Goal: Task Accomplishment & Management: Manage account settings

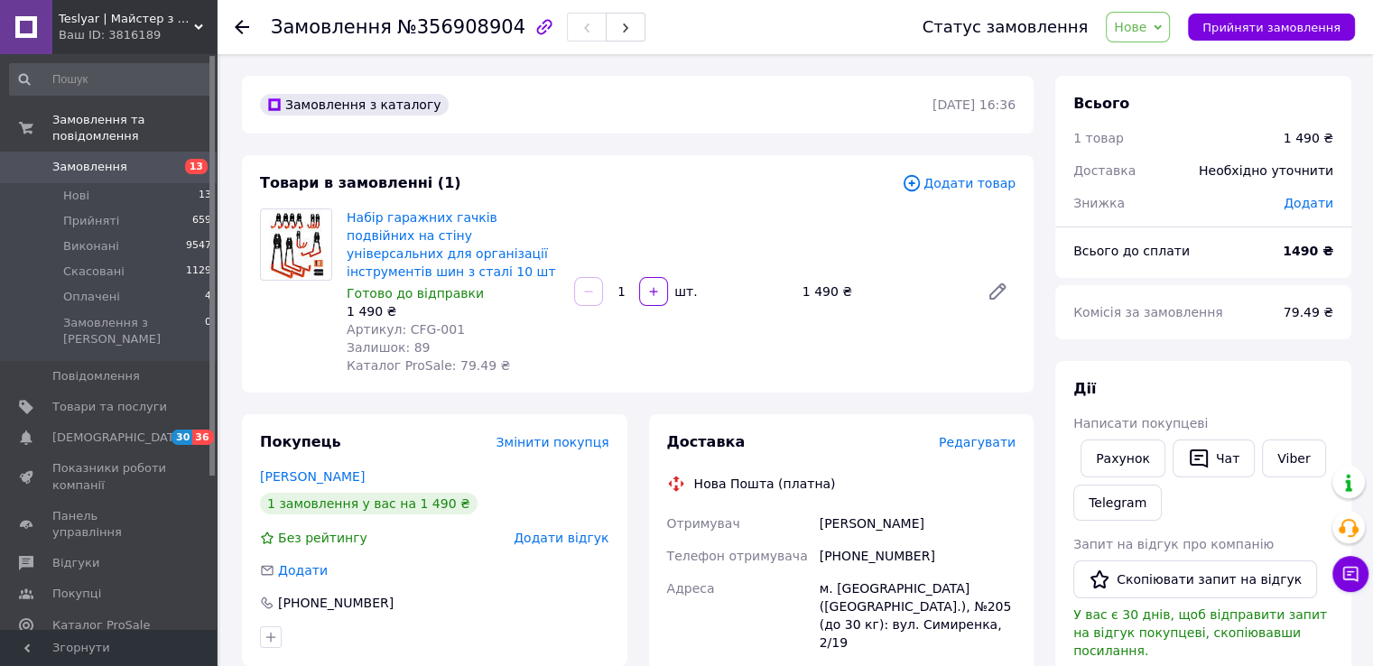
click at [1146, 31] on span "Нове" at bounding box center [1130, 27] width 32 height 14
click at [1157, 60] on li "Прийнято" at bounding box center [1147, 63] width 83 height 27
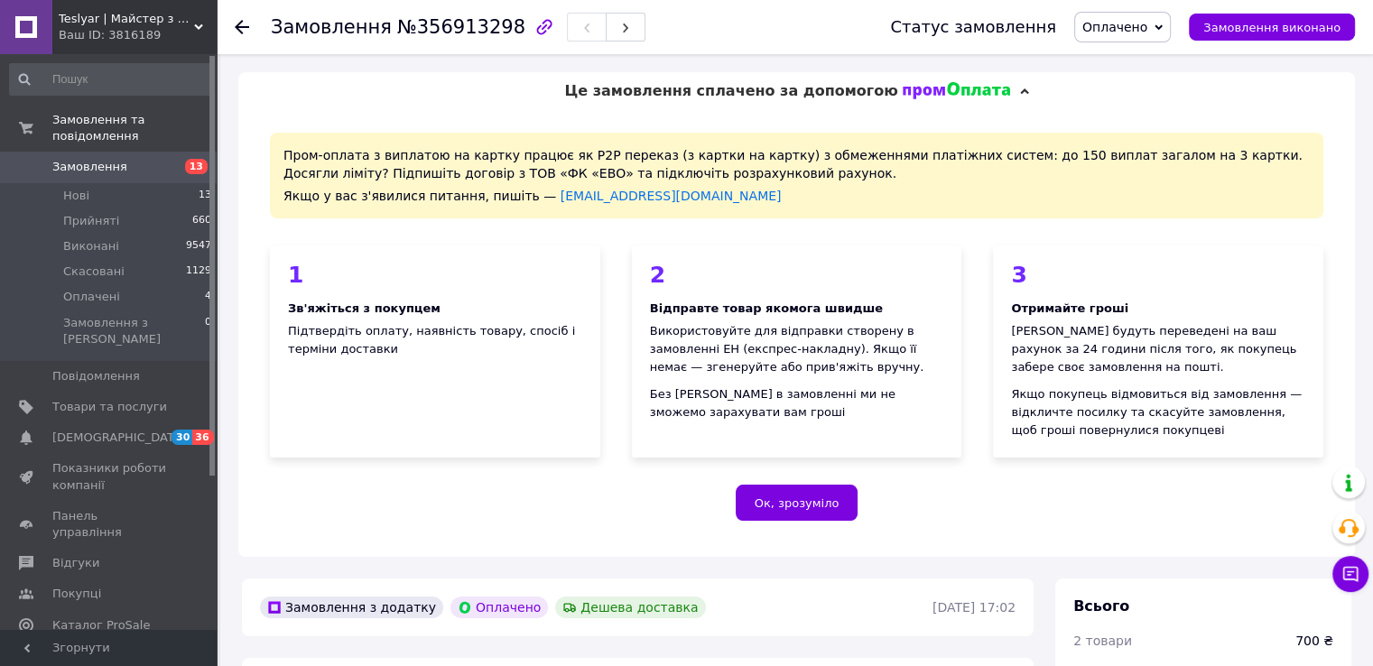
click at [1129, 38] on span "Оплачено" at bounding box center [1122, 27] width 97 height 31
click at [1133, 54] on li "Прийнято" at bounding box center [1122, 63] width 95 height 27
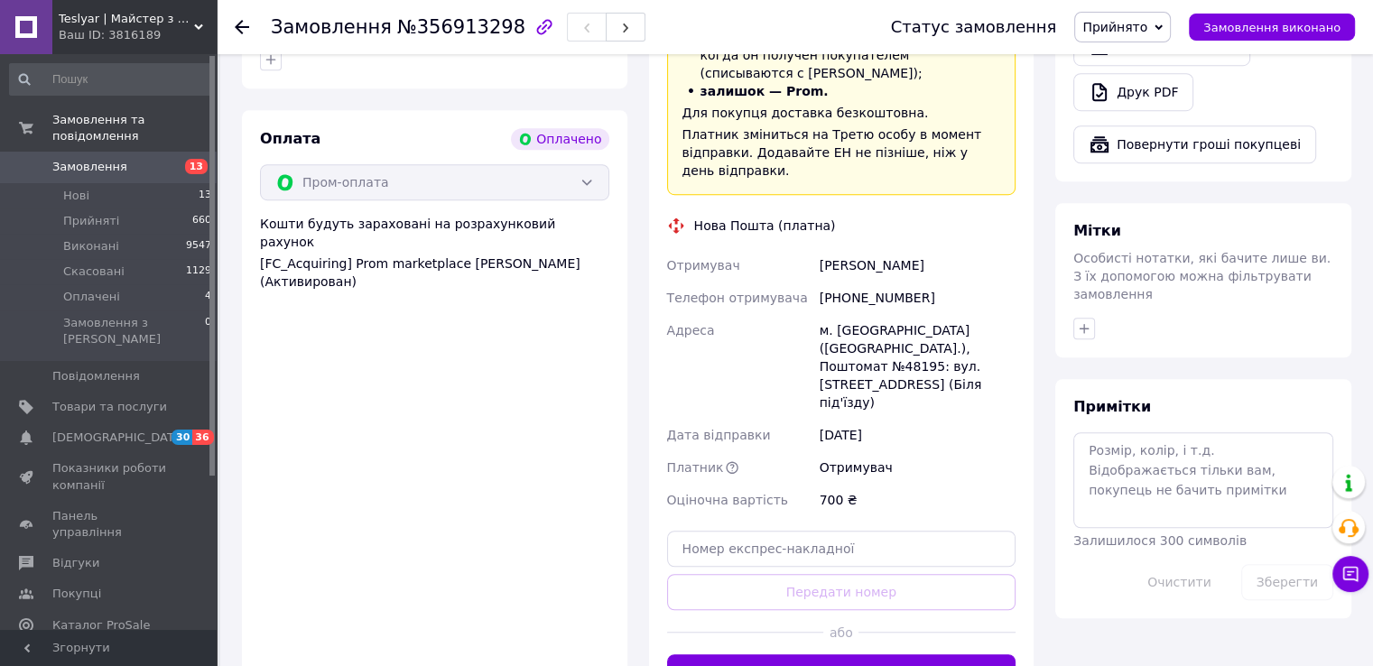
scroll to position [1466, 0]
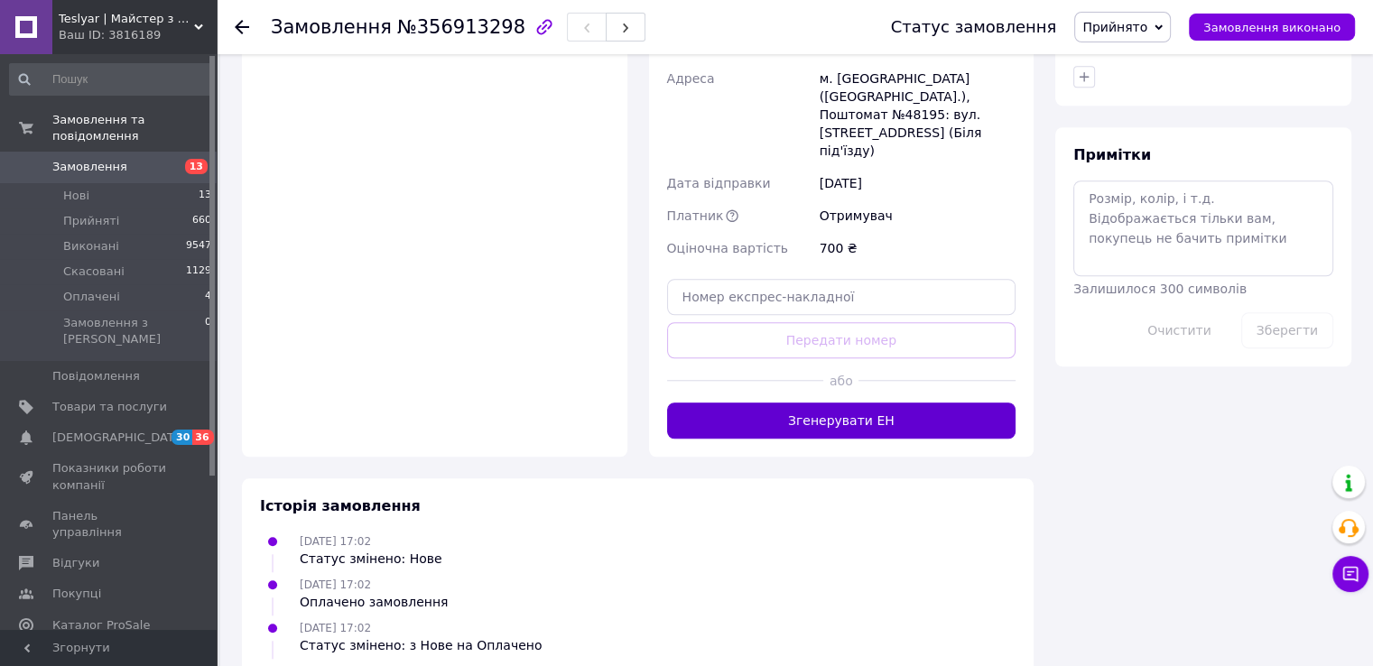
click at [894, 403] on button "Згенерувати ЕН" at bounding box center [841, 421] width 349 height 36
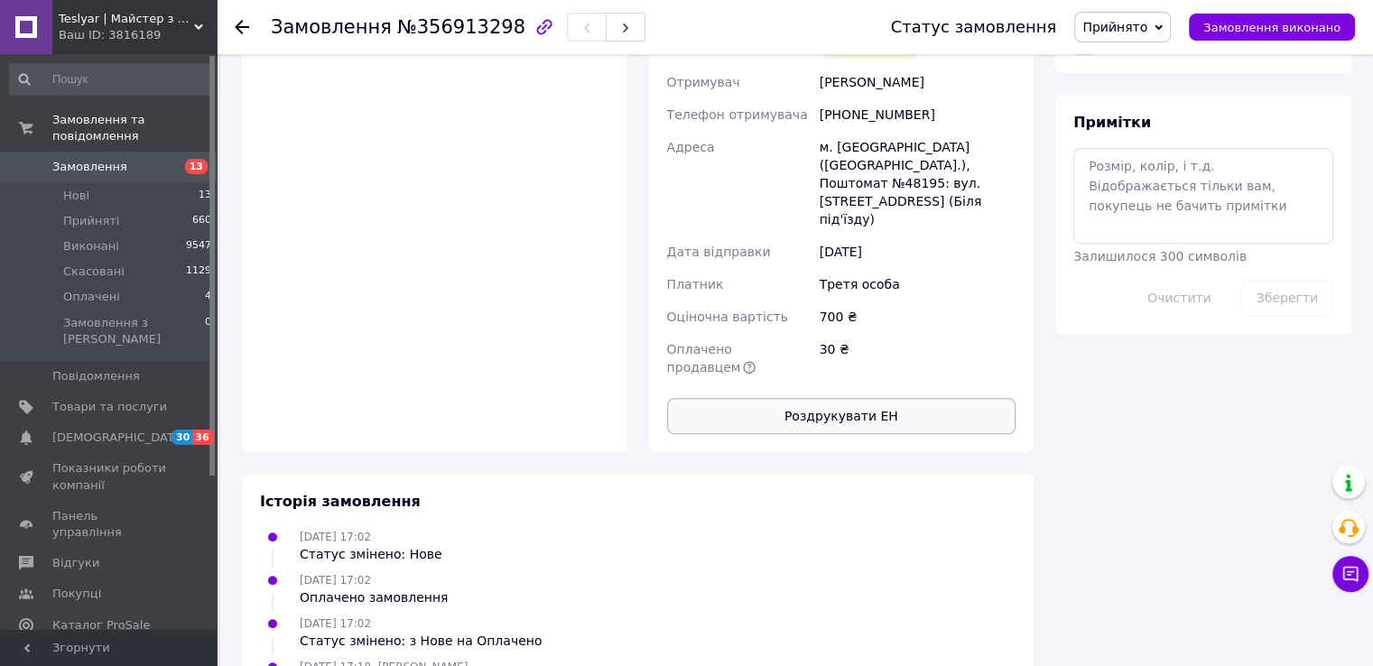
click at [843, 398] on button "Роздрукувати ЕН" at bounding box center [841, 416] width 349 height 36
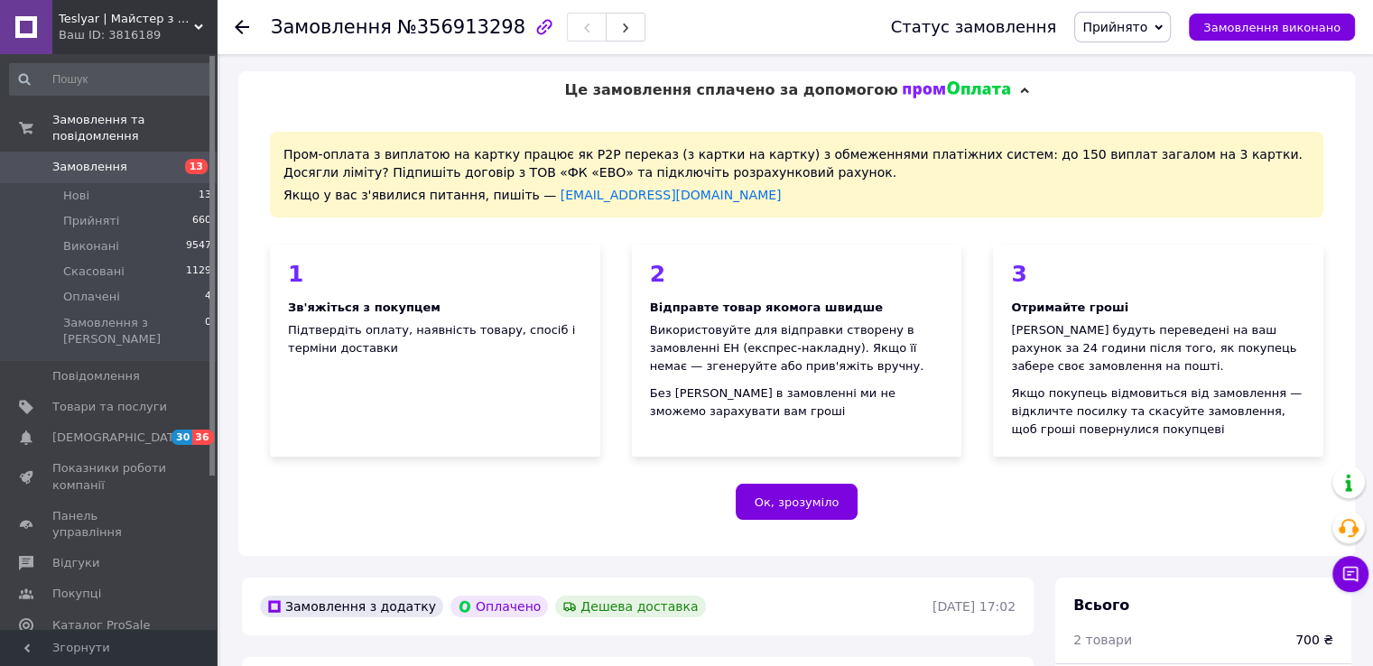
scroll to position [0, 0]
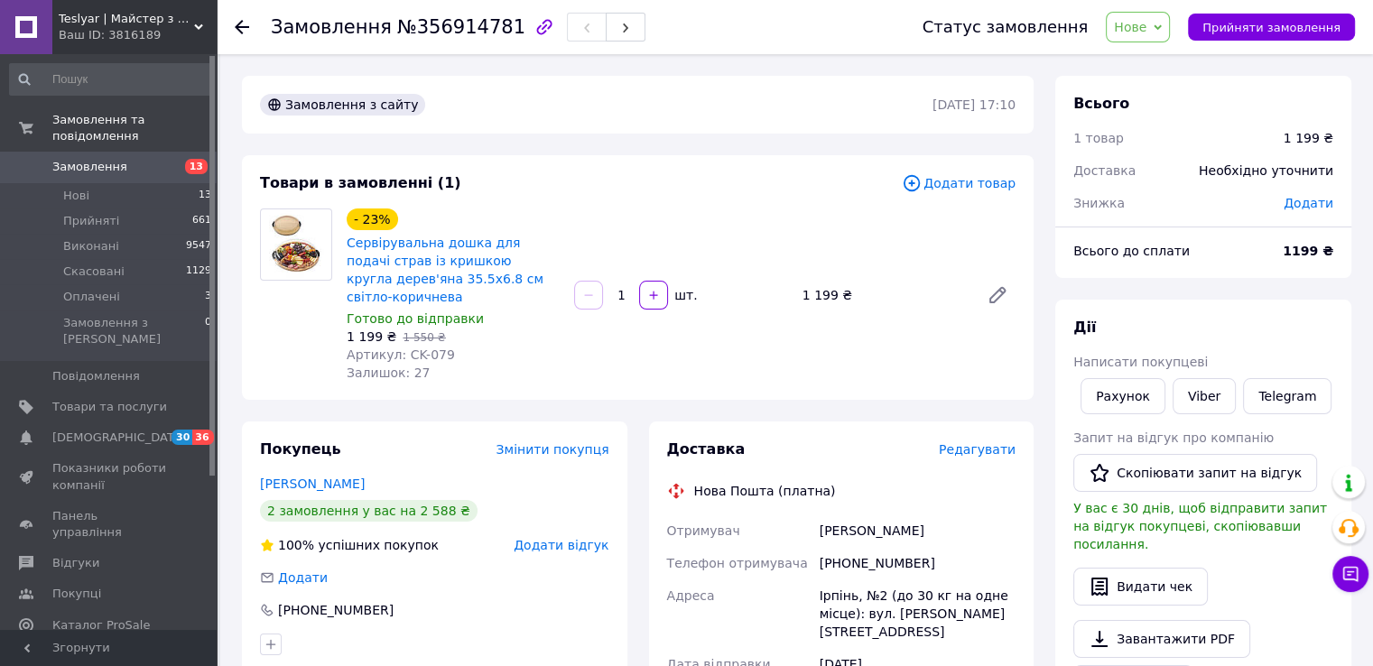
click at [1145, 25] on span "Нове" at bounding box center [1130, 27] width 32 height 14
click at [1173, 67] on li "Прийнято" at bounding box center [1147, 63] width 83 height 27
